Goal: Ask a question

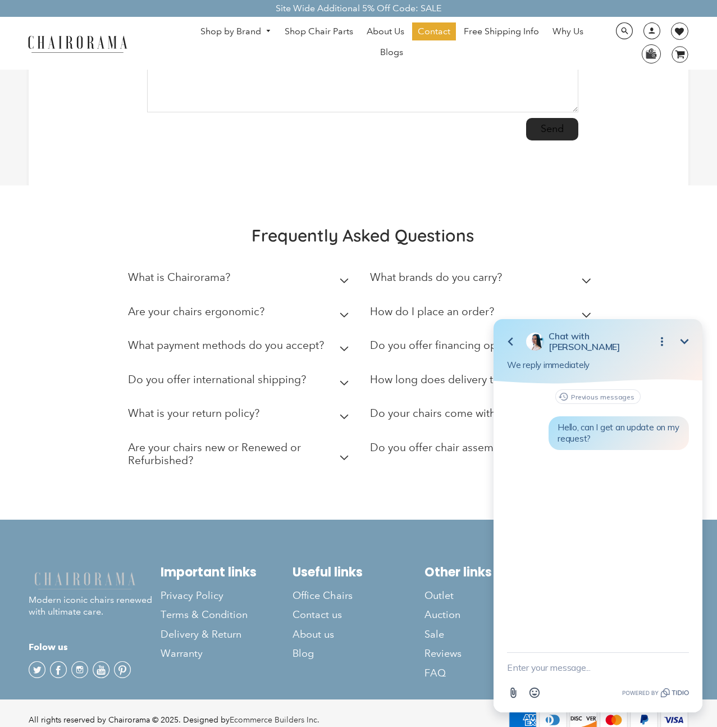
scroll to position [377, 0]
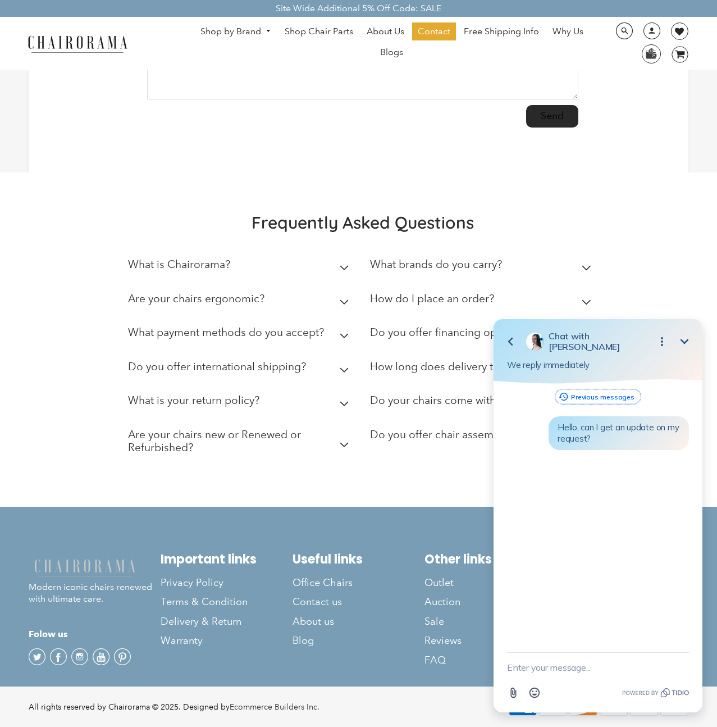
click at [567, 399] on icon "button" at bounding box center [563, 396] width 11 height 13
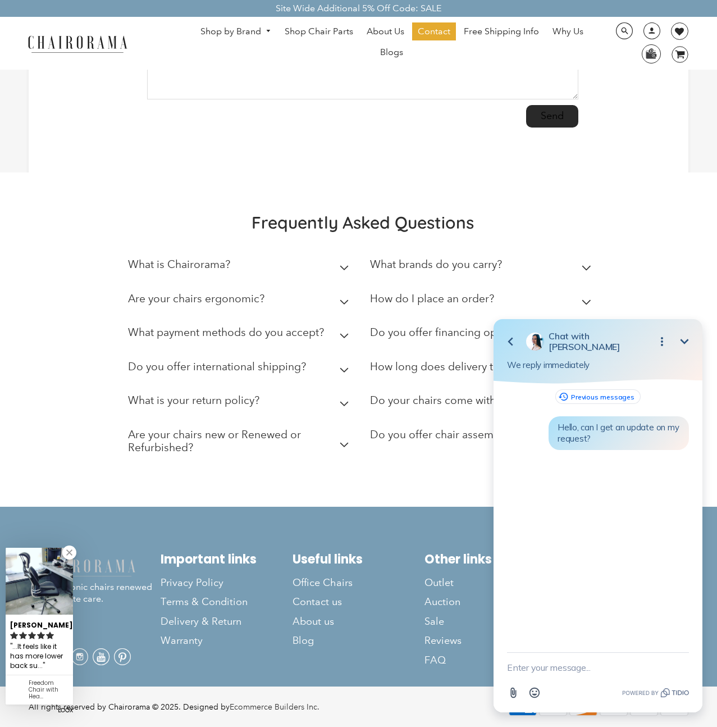
scroll to position [263, 0]
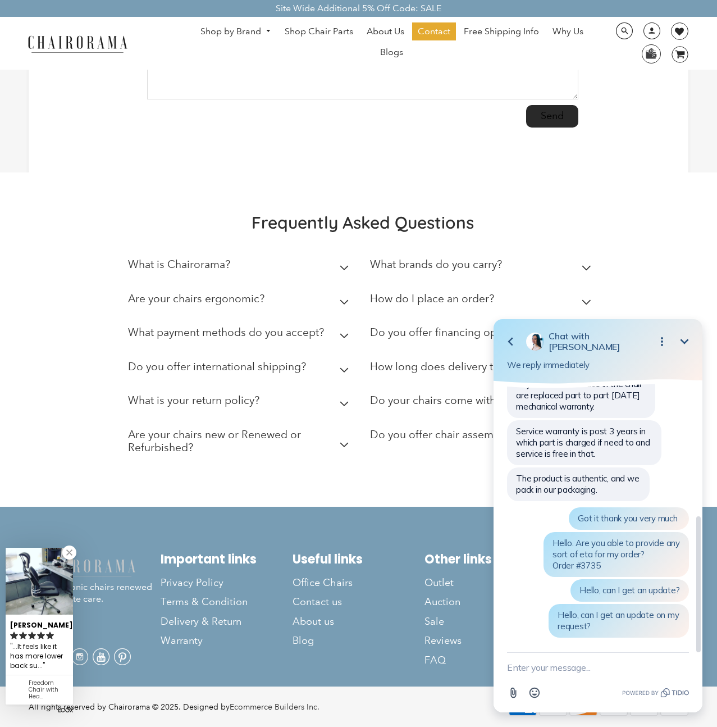
click at [607, 571] on div "Hello. Are you able to provide any sort of eta for my order? Order #3735" at bounding box center [616, 554] width 145 height 45
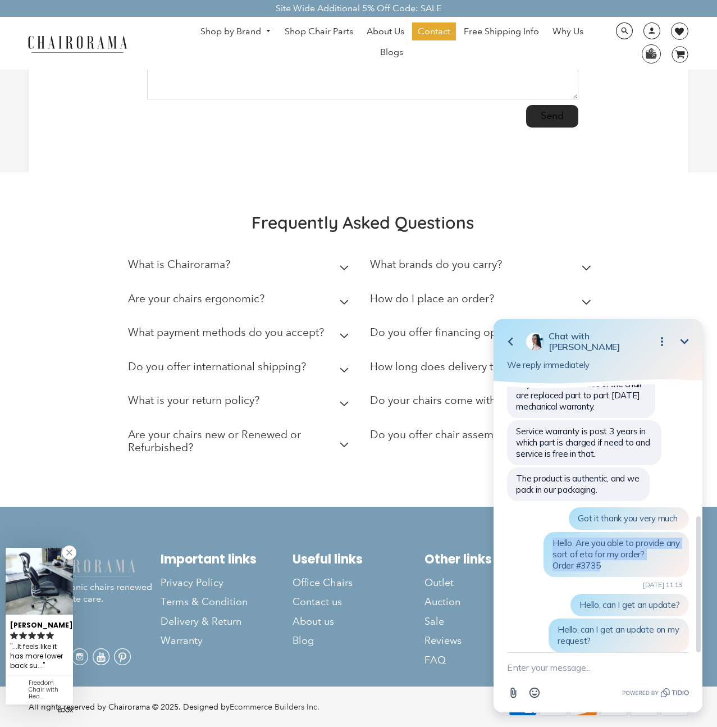
drag, startPoint x: 607, startPoint y: 567, endPoint x: 549, endPoint y: 540, distance: 63.3
click at [549, 540] on div "Hello. Are you able to provide any sort of eta for my order? Order #3735 [DATE]…" at bounding box center [616, 554] width 145 height 45
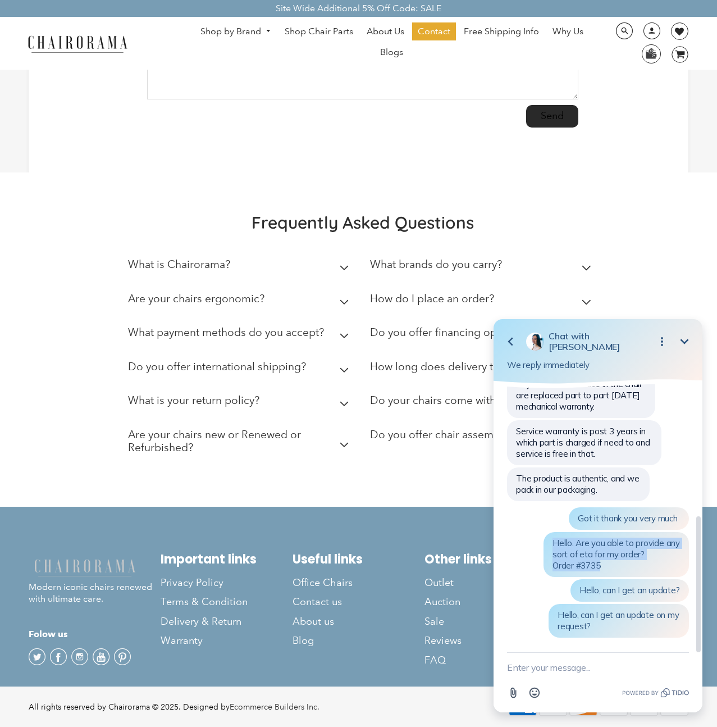
copy span "Hello. Are you able to provide any sort of eta for my order? Order #3735"
click at [555, 669] on textarea "New message" at bounding box center [598, 667] width 182 height 29
paste textarea "Hello. Are you able to provide any sort of eta for my order? Order #3735"
type textarea "Hello. Are you able to provide any sort of eta for my order? Order #3735"
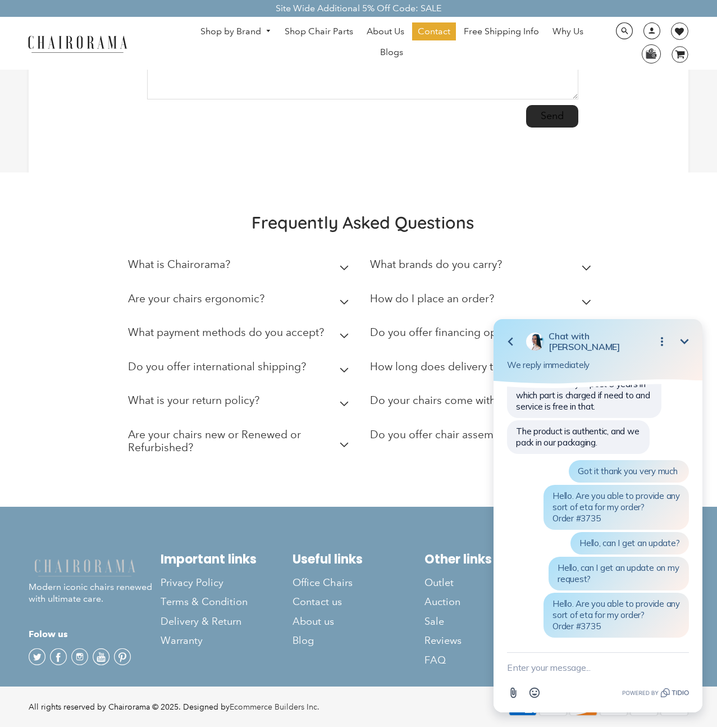
click at [682, 336] on icon "Minimize" at bounding box center [684, 341] width 13 height 13
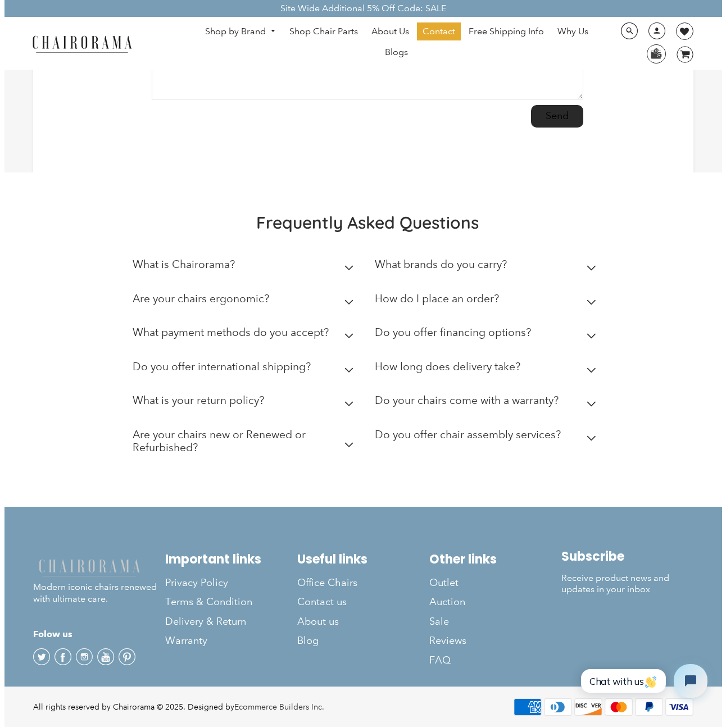
scroll to position [0, 0]
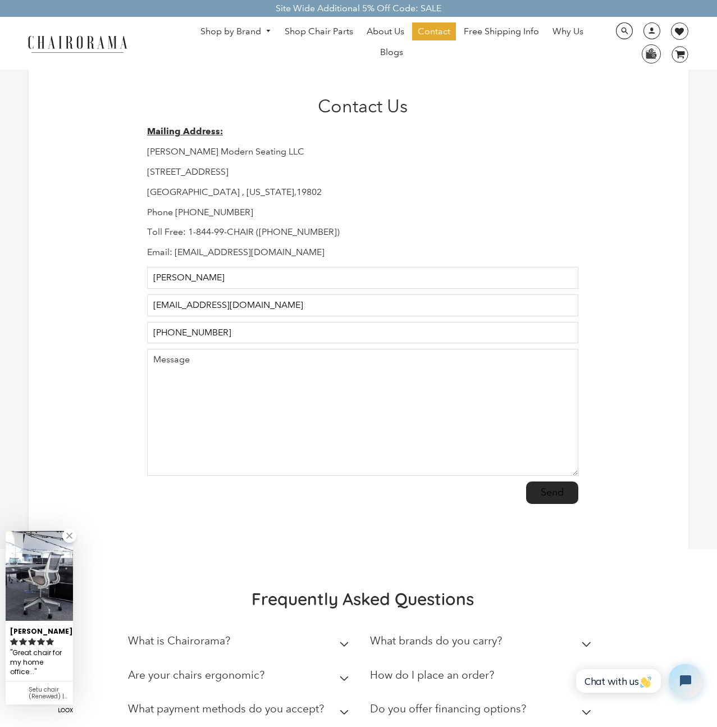
click at [47, 696] on div "Setu chair (Renewed) |..." at bounding box center [49, 692] width 40 height 13
